Goal: Contribute content: Contribute content

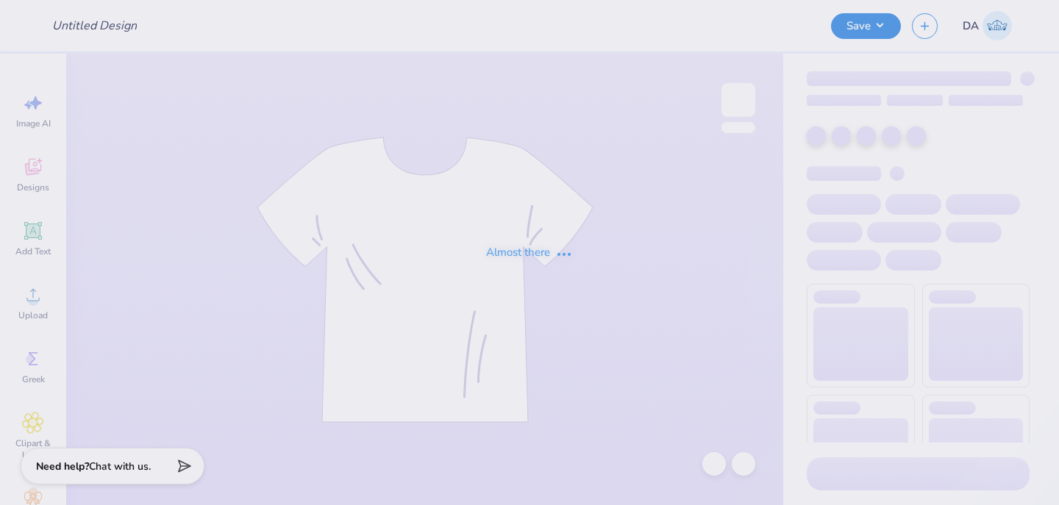
type input "PAD MERCH"
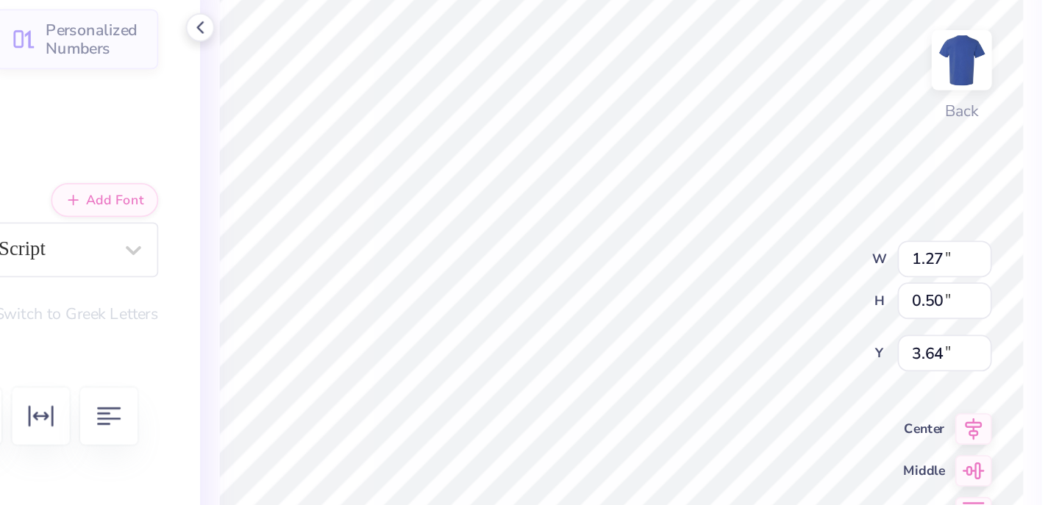
type textarea "1902"
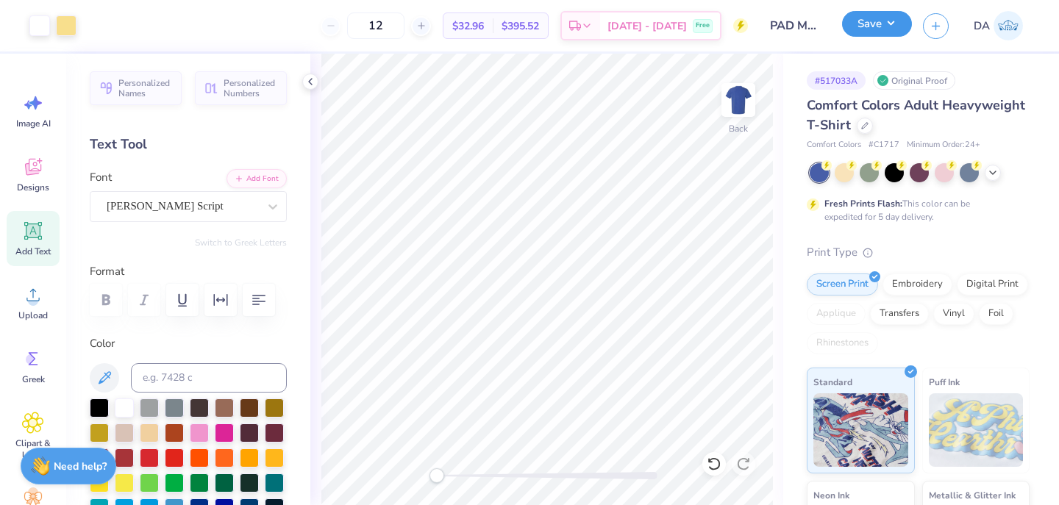
click at [864, 25] on button "Save" at bounding box center [877, 24] width 70 height 26
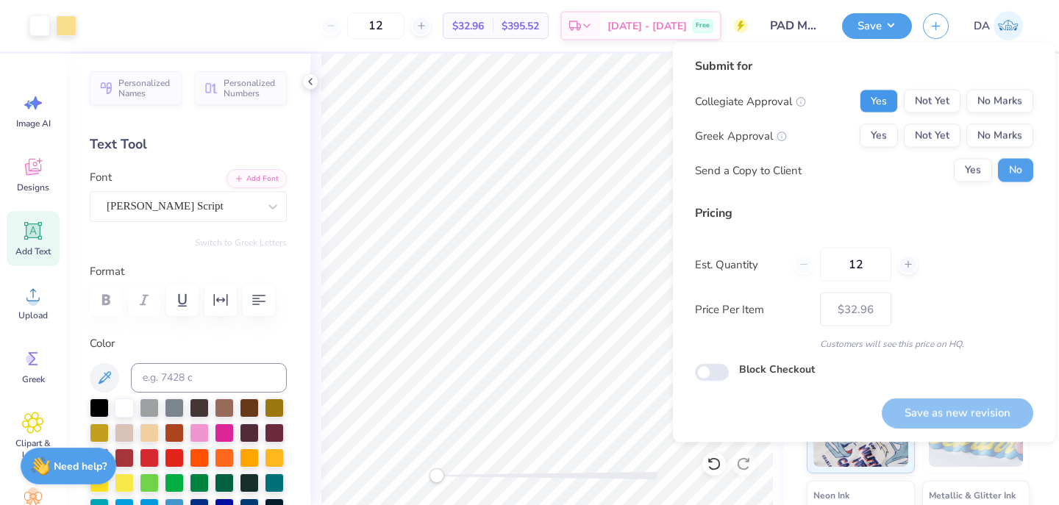
click at [875, 96] on button "Yes" at bounding box center [878, 102] width 38 height 24
click at [979, 102] on button "No Marks" at bounding box center [999, 102] width 67 height 24
click at [879, 127] on button "Yes" at bounding box center [878, 136] width 38 height 24
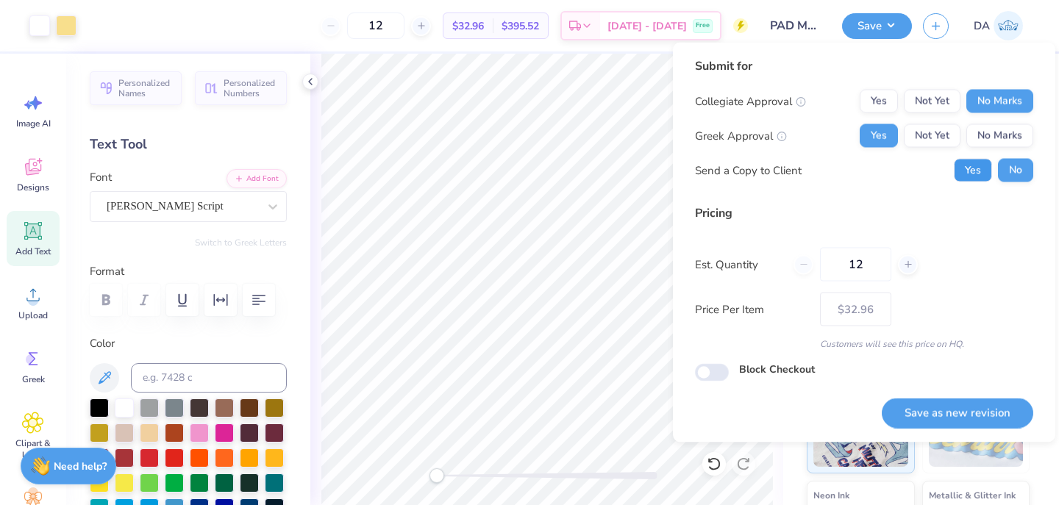
click at [970, 169] on button "Yes" at bounding box center [973, 171] width 38 height 24
click at [951, 403] on button "Save as new revision" at bounding box center [957, 413] width 151 height 30
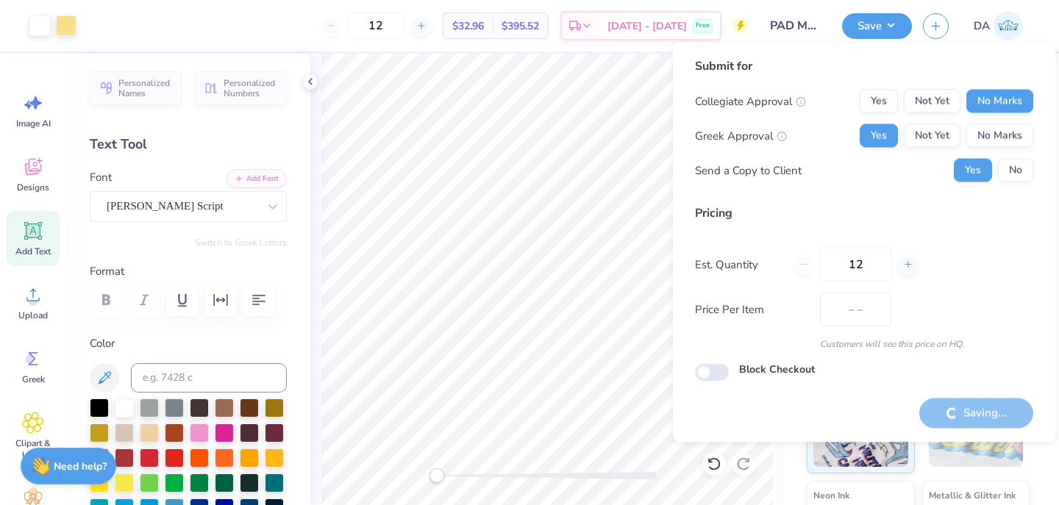
type input "$32.96"
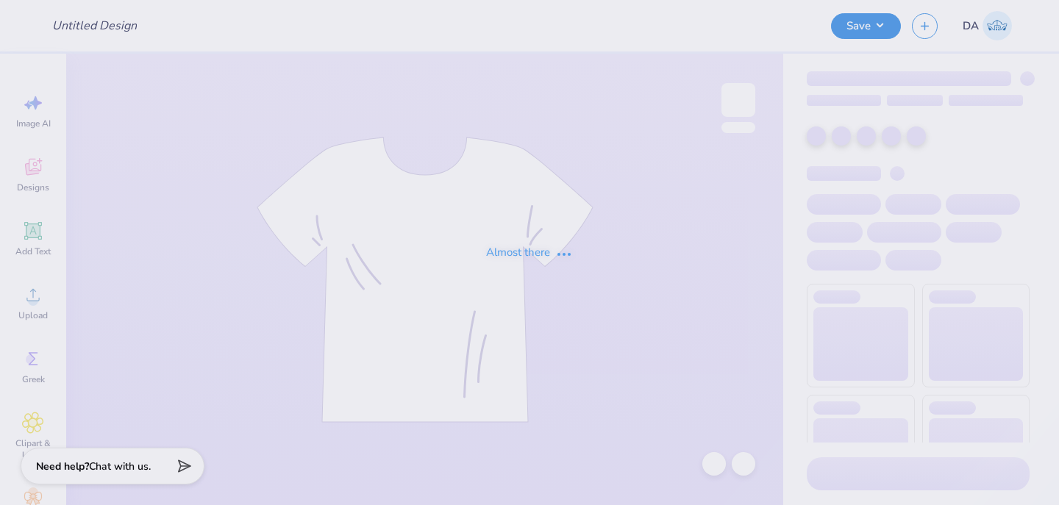
type input "Chi O Ballers"
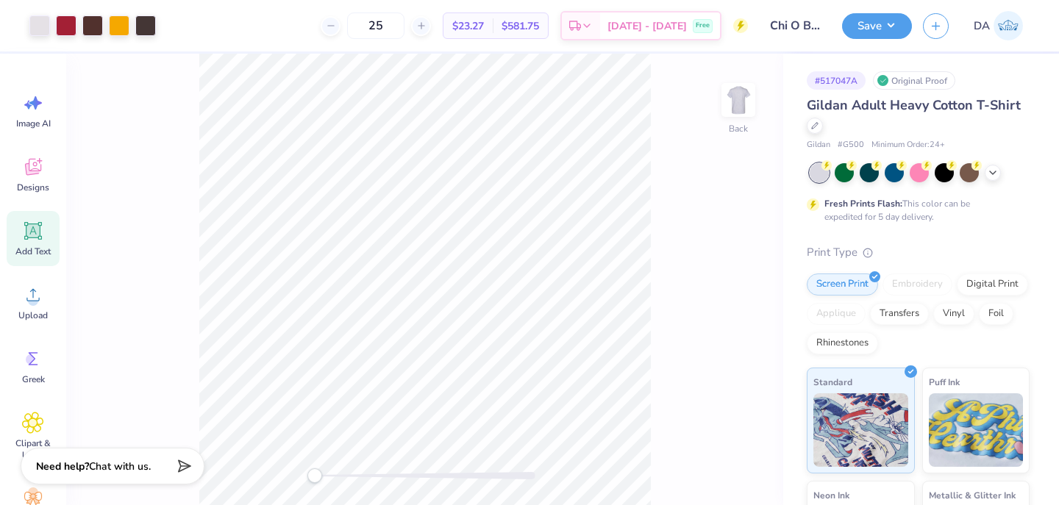
click at [35, 240] on icon at bounding box center [33, 231] width 22 height 22
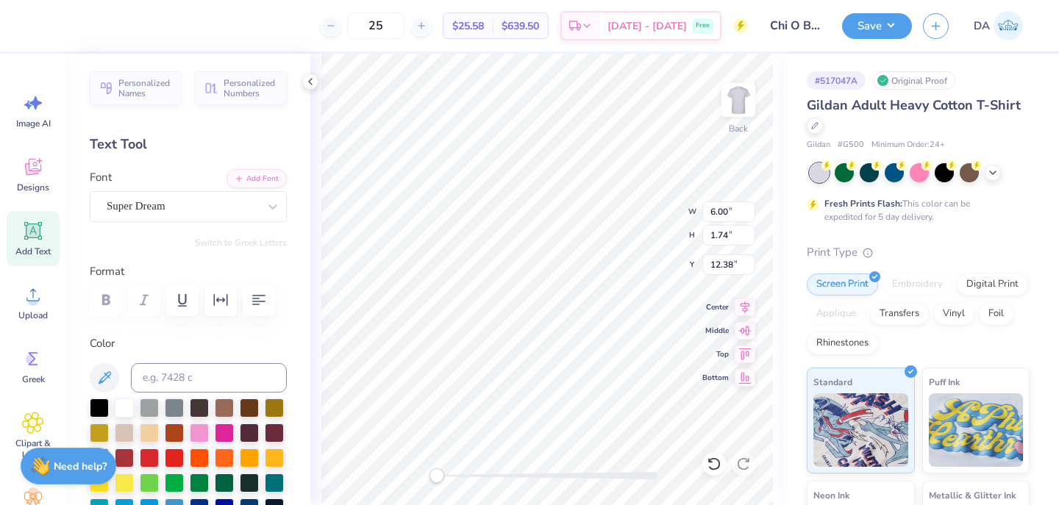
paste textarea "™"
type textarea "™"
click at [156, 199] on div "Super Dream" at bounding box center [182, 206] width 154 height 23
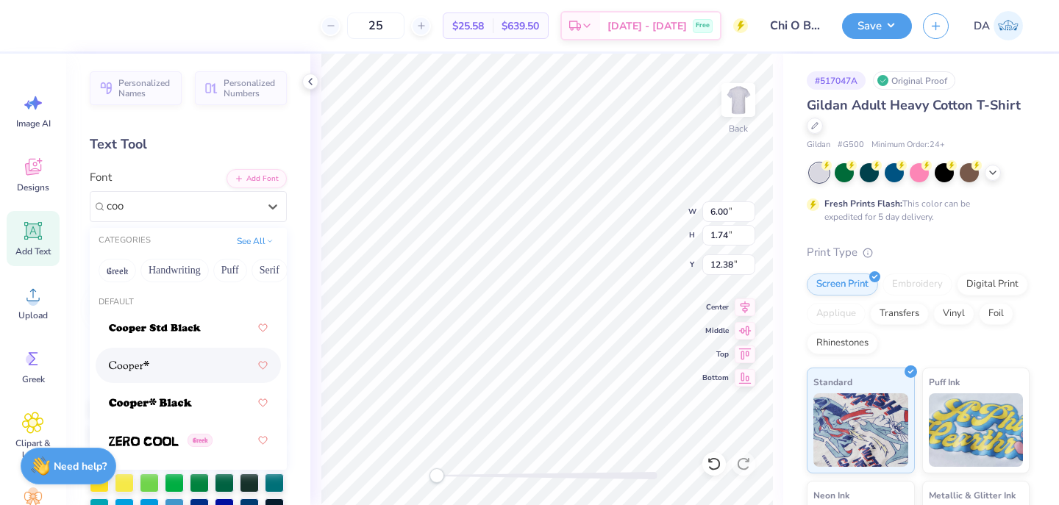
click at [154, 377] on div at bounding box center [188, 365] width 159 height 26
type input "coo"
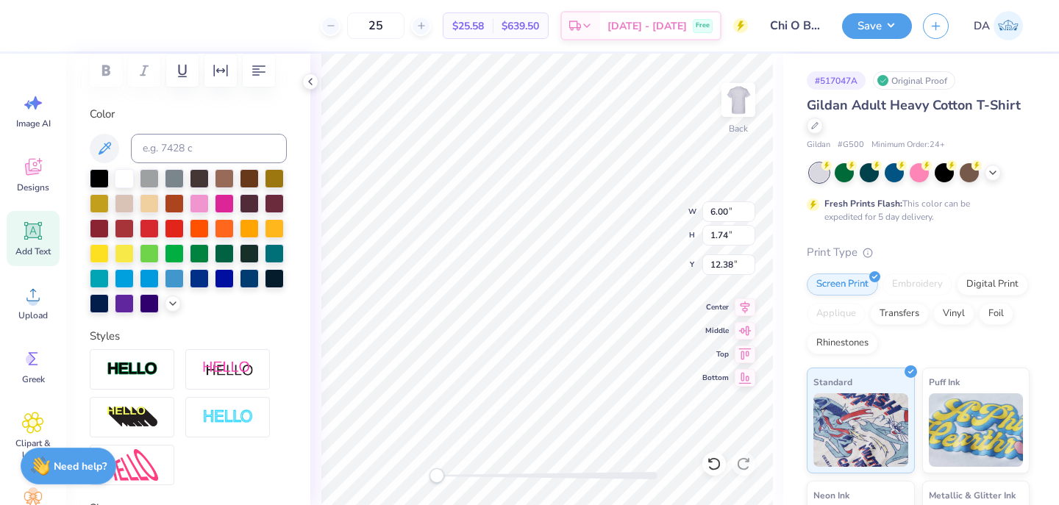
scroll to position [232, 0]
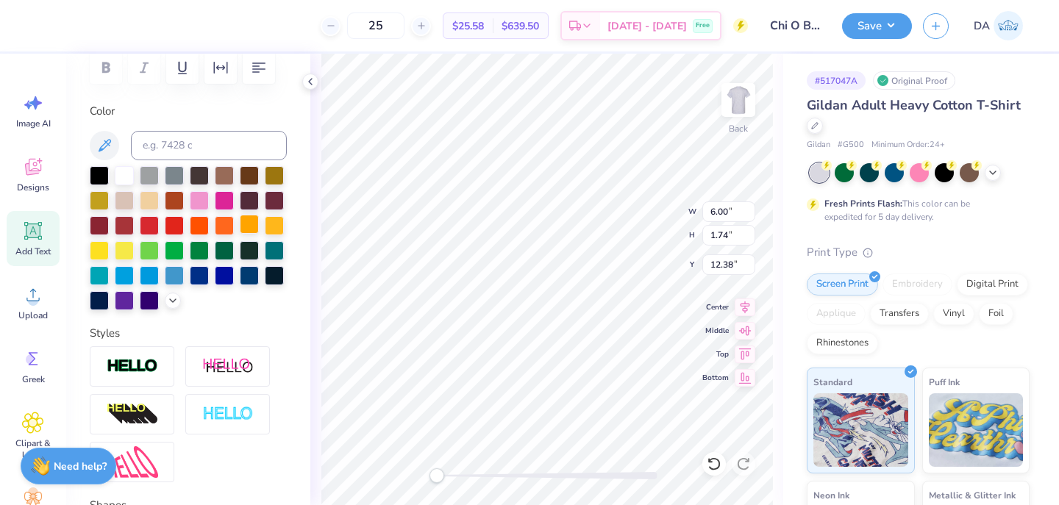
click at [248, 226] on div at bounding box center [249, 224] width 19 height 19
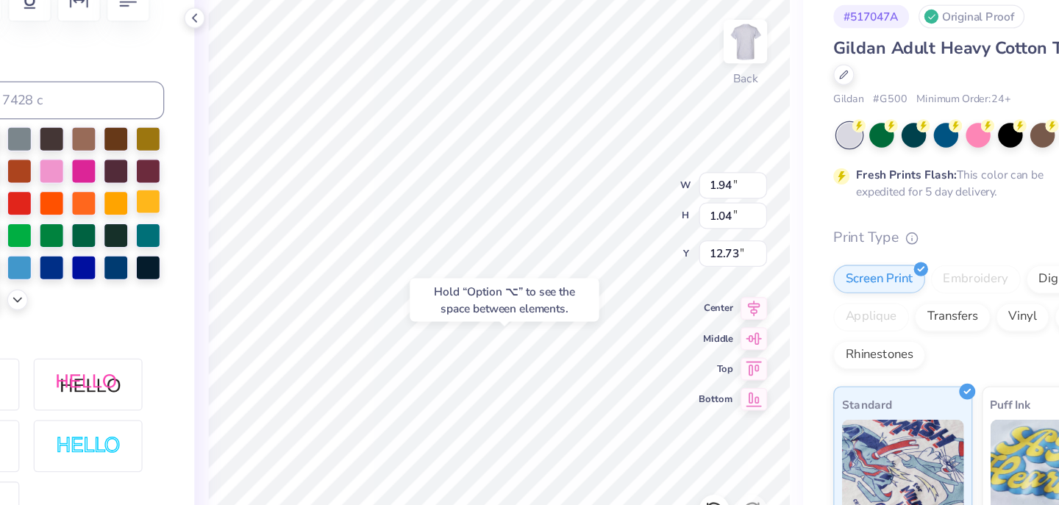
click at [278, 215] on div at bounding box center [274, 224] width 19 height 19
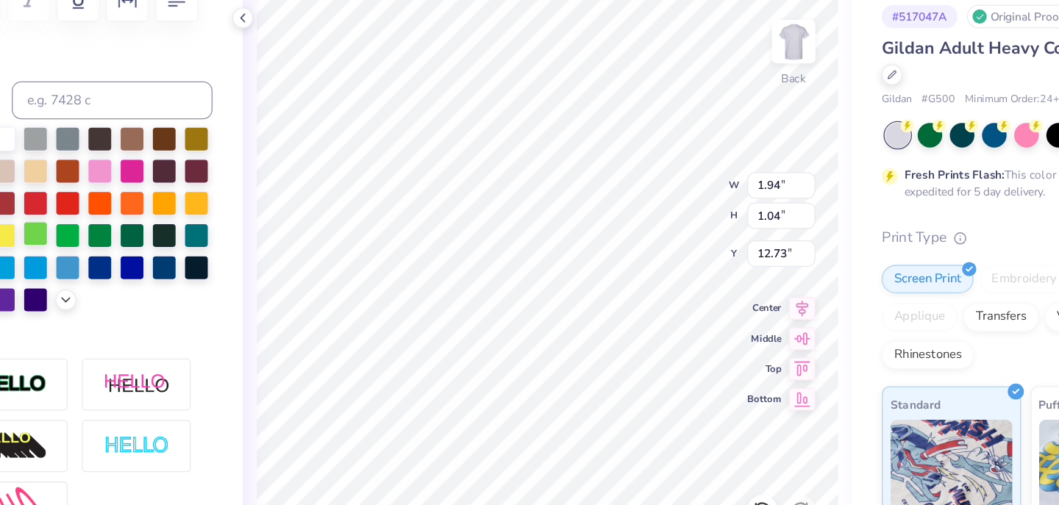
scroll to position [0, 0]
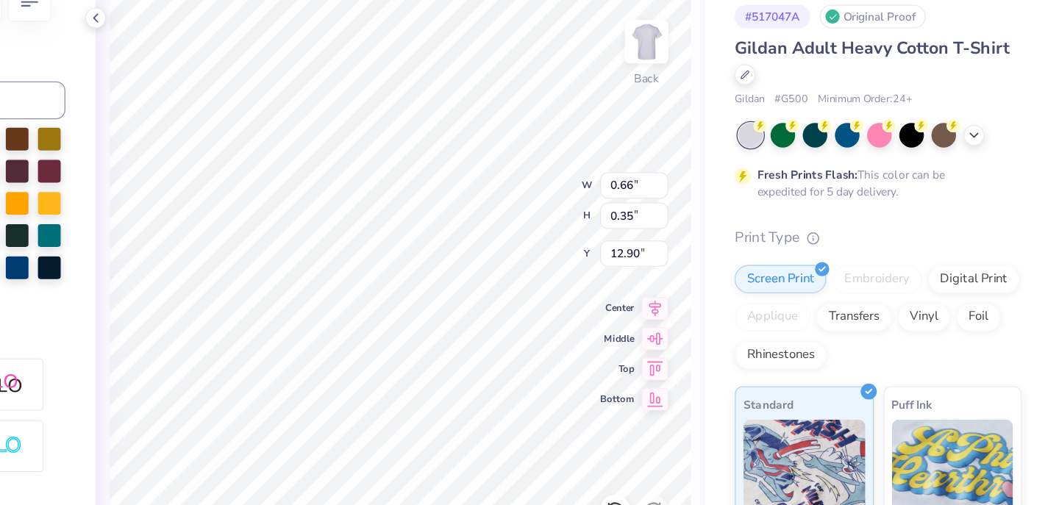
type input "12.36"
type input "10.92"
type input "4.03"
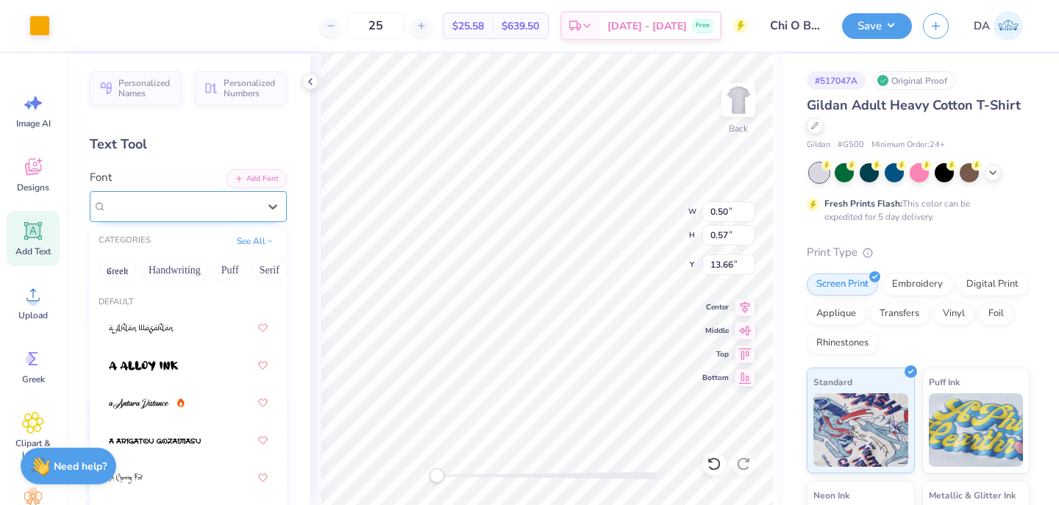
click at [184, 207] on div at bounding box center [182, 206] width 154 height 23
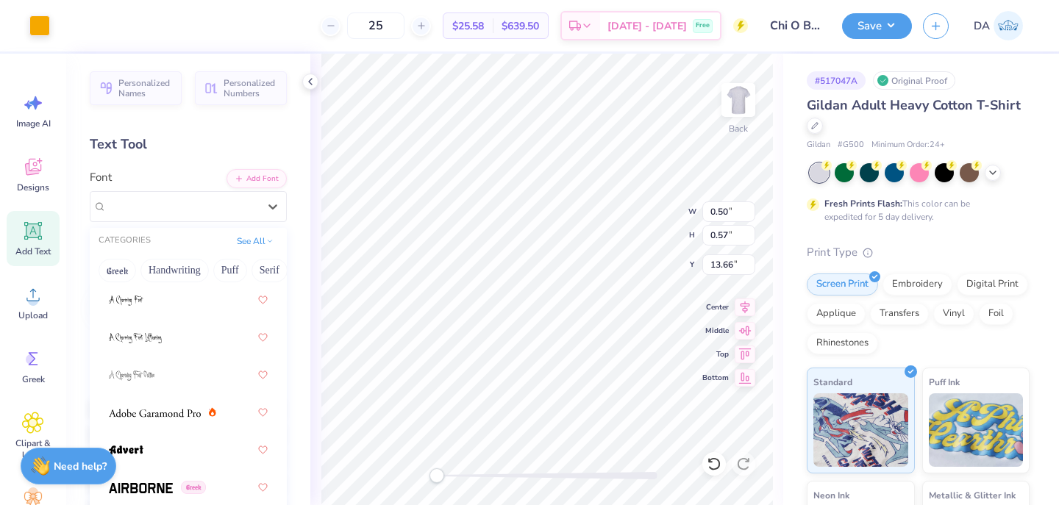
scroll to position [204, 0]
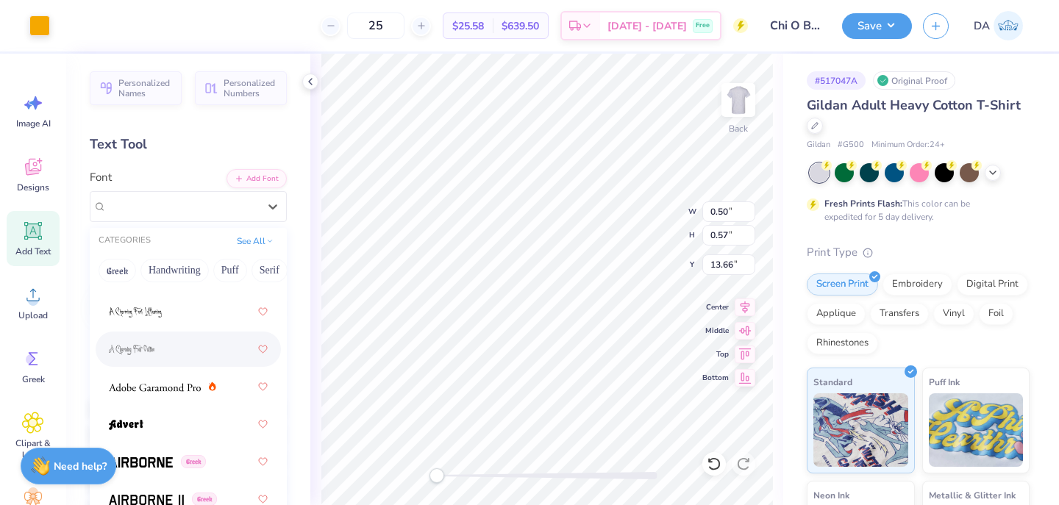
type input "0.59"
type input "13.65"
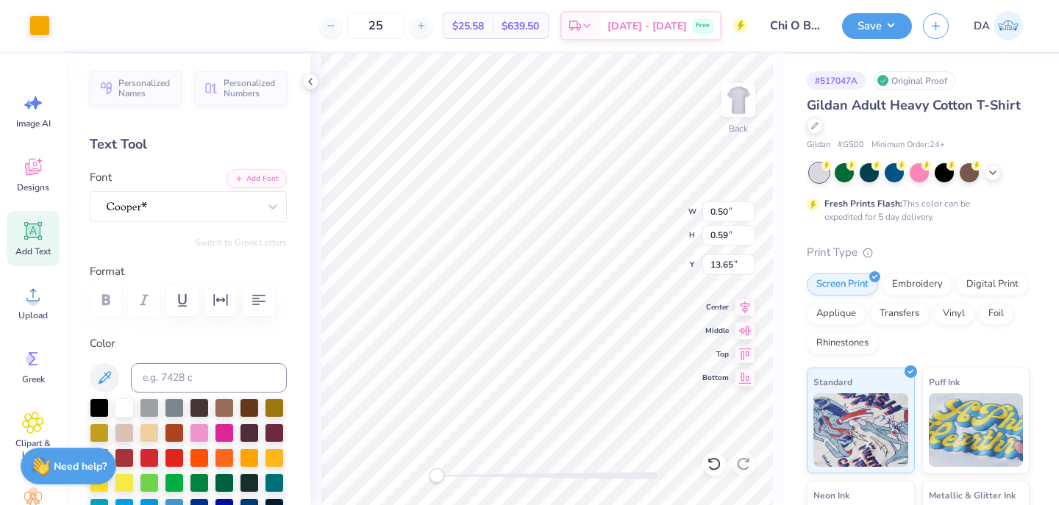
type input "0.75"
type input "0.66"
type input "13.61"
click at [151, 190] on div "Font" at bounding box center [188, 195] width 197 height 53
click at [148, 210] on div at bounding box center [182, 206] width 154 height 23
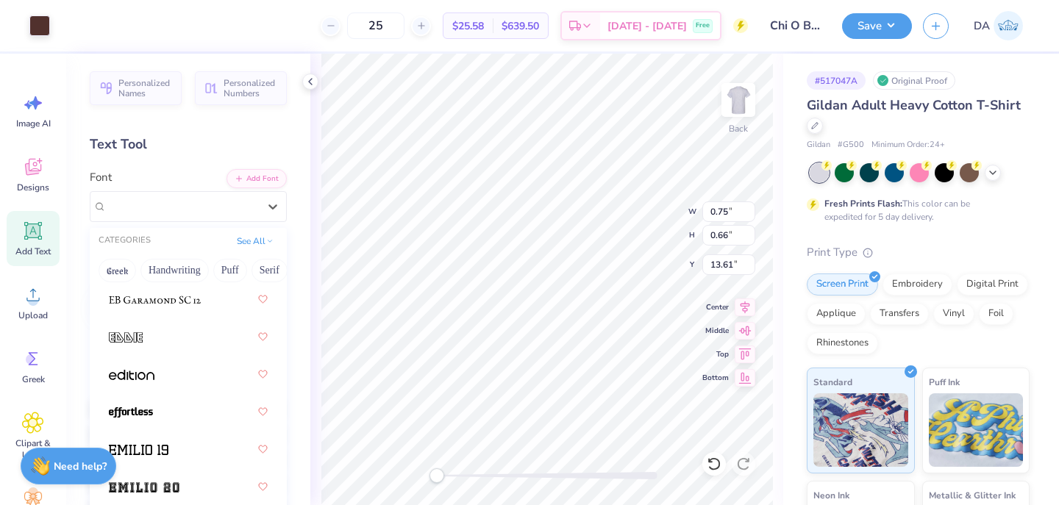
scroll to position [4147, 0]
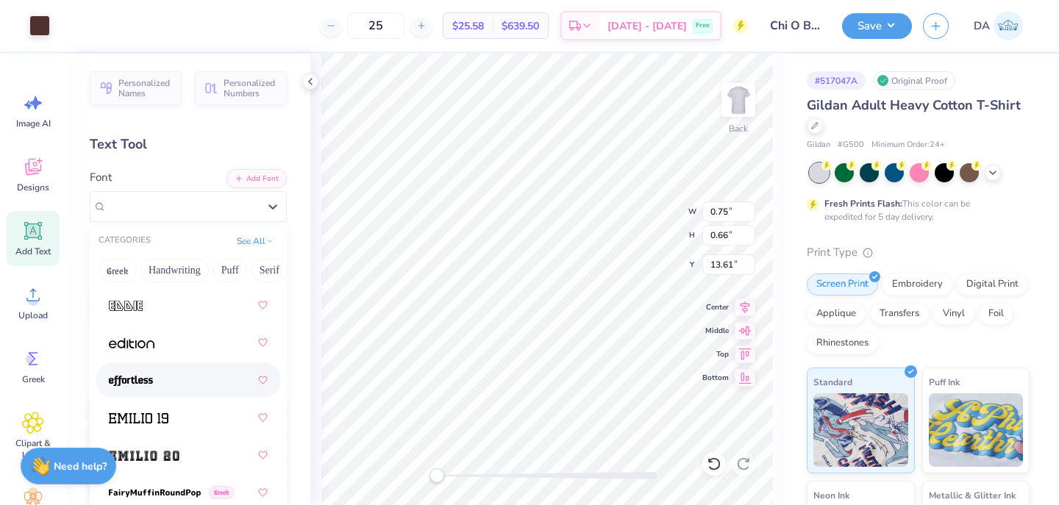
click at [210, 375] on div at bounding box center [188, 380] width 159 height 26
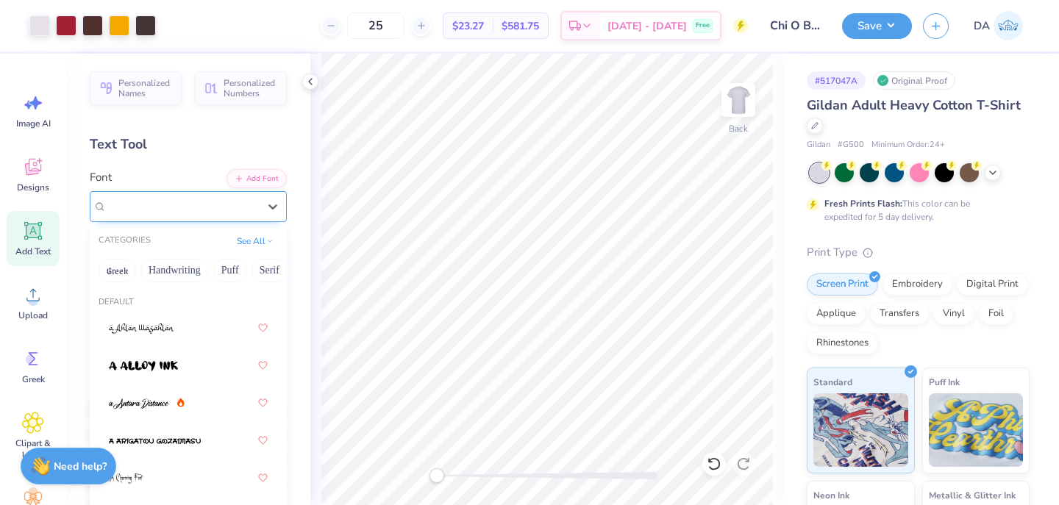
click at [130, 207] on div "effortless" at bounding box center [182, 206] width 154 height 23
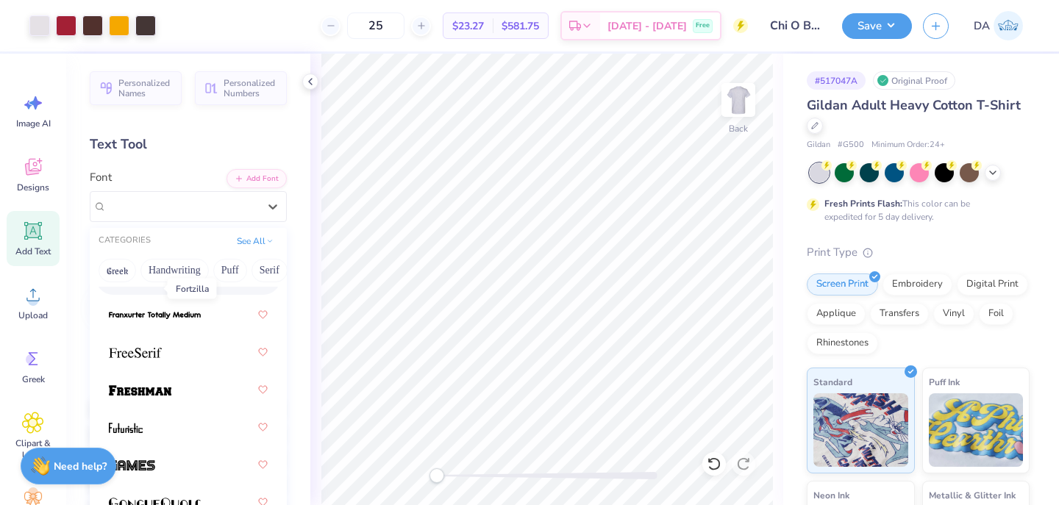
scroll to position [4589, 0]
click at [166, 394] on img at bounding box center [140, 389] width 62 height 10
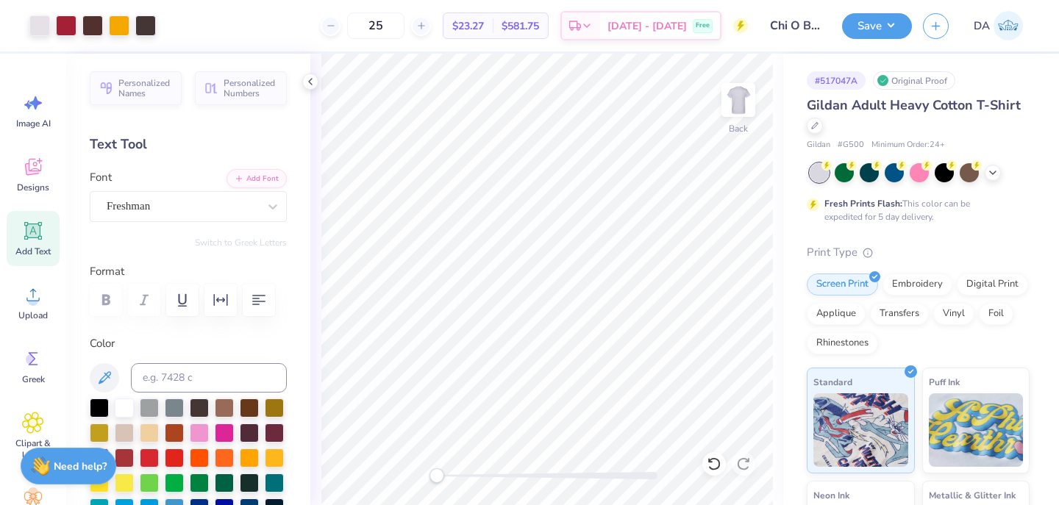
click at [22, 227] on icon at bounding box center [33, 231] width 22 height 22
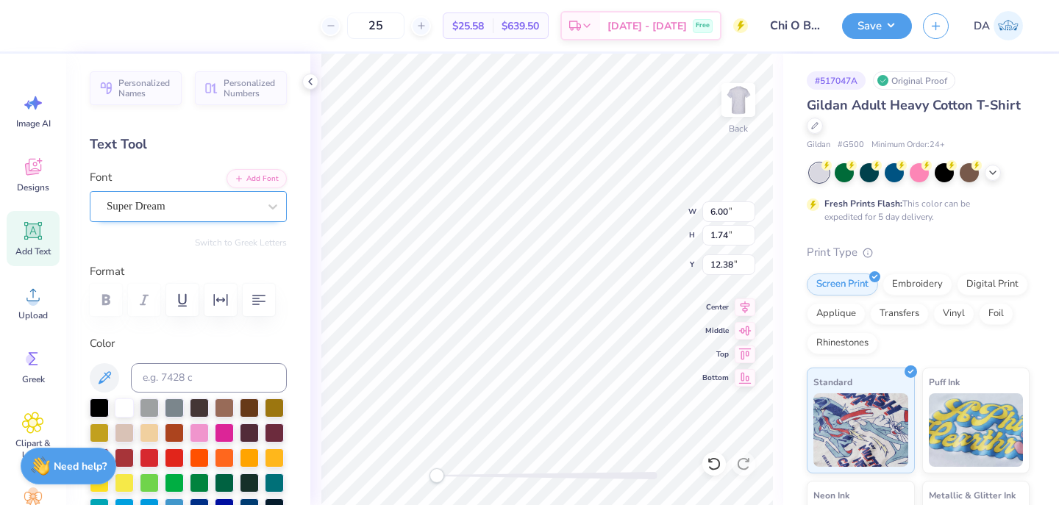
type textarea "™"
click at [184, 215] on div at bounding box center [182, 206] width 151 height 20
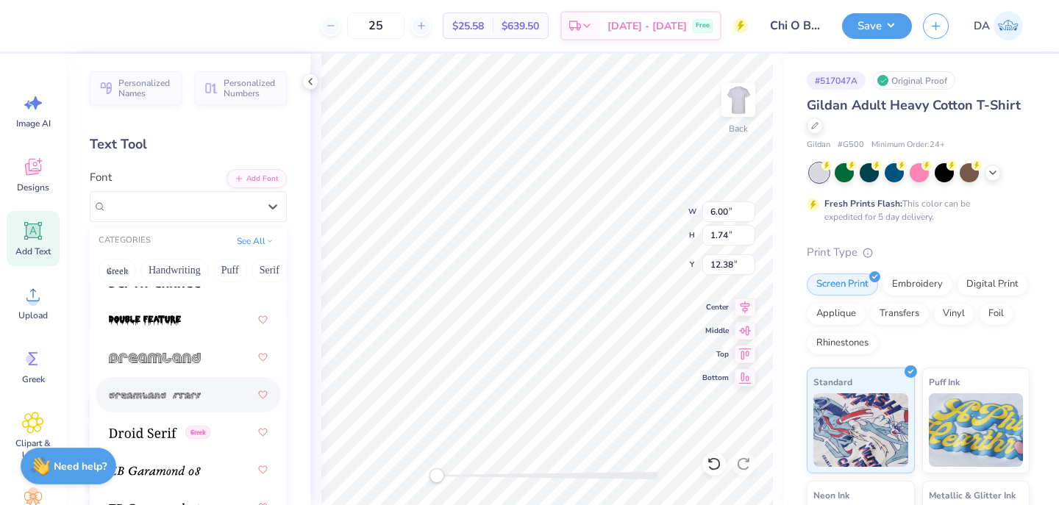
scroll to position [4636, 0]
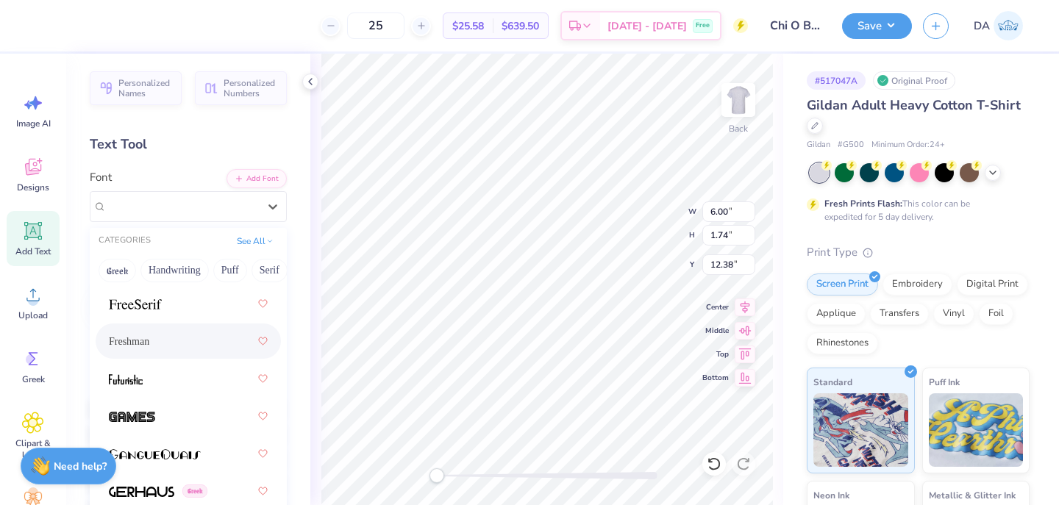
click at [169, 354] on div "Freshman" at bounding box center [188, 341] width 159 height 26
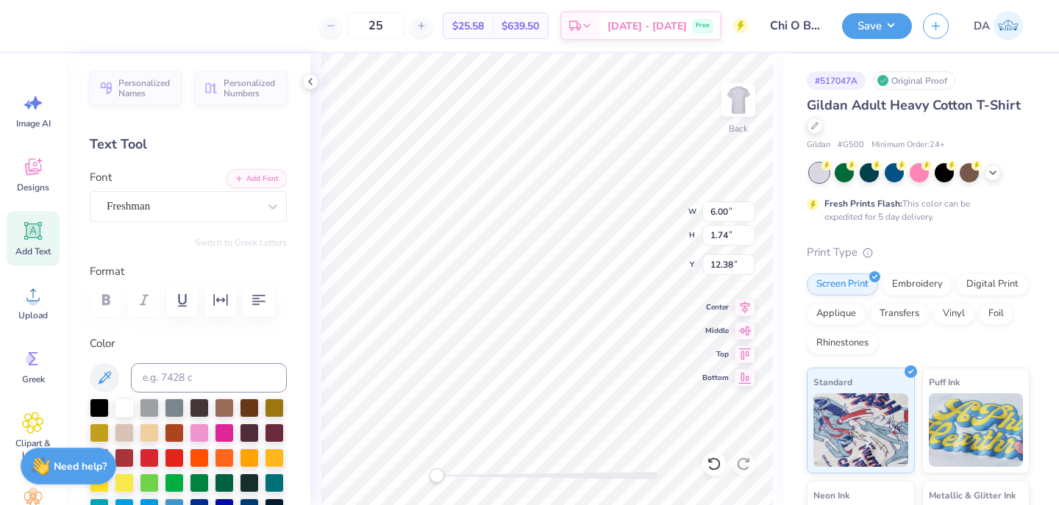
paste textarea
click at [96, 400] on div at bounding box center [99, 406] width 19 height 19
click at [98, 403] on div at bounding box center [99, 406] width 19 height 19
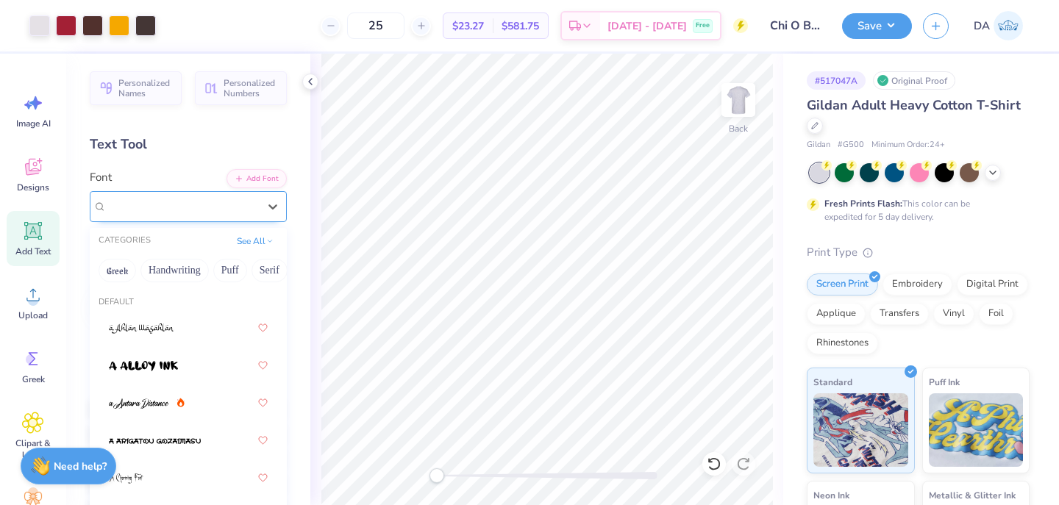
click at [186, 203] on div "Freshman" at bounding box center [182, 206] width 154 height 23
